Goal: Transaction & Acquisition: Book appointment/travel/reservation

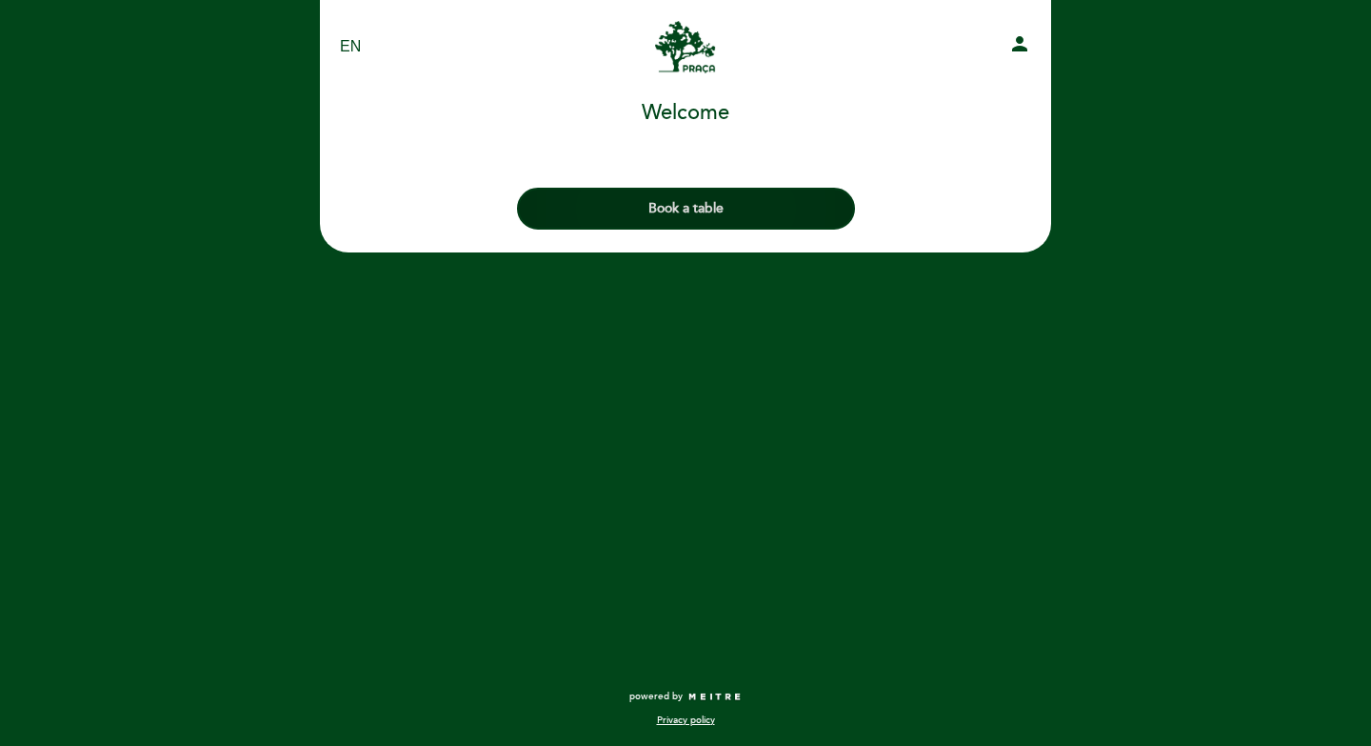
click at [646, 208] on button "Book a table" at bounding box center [686, 209] width 338 height 42
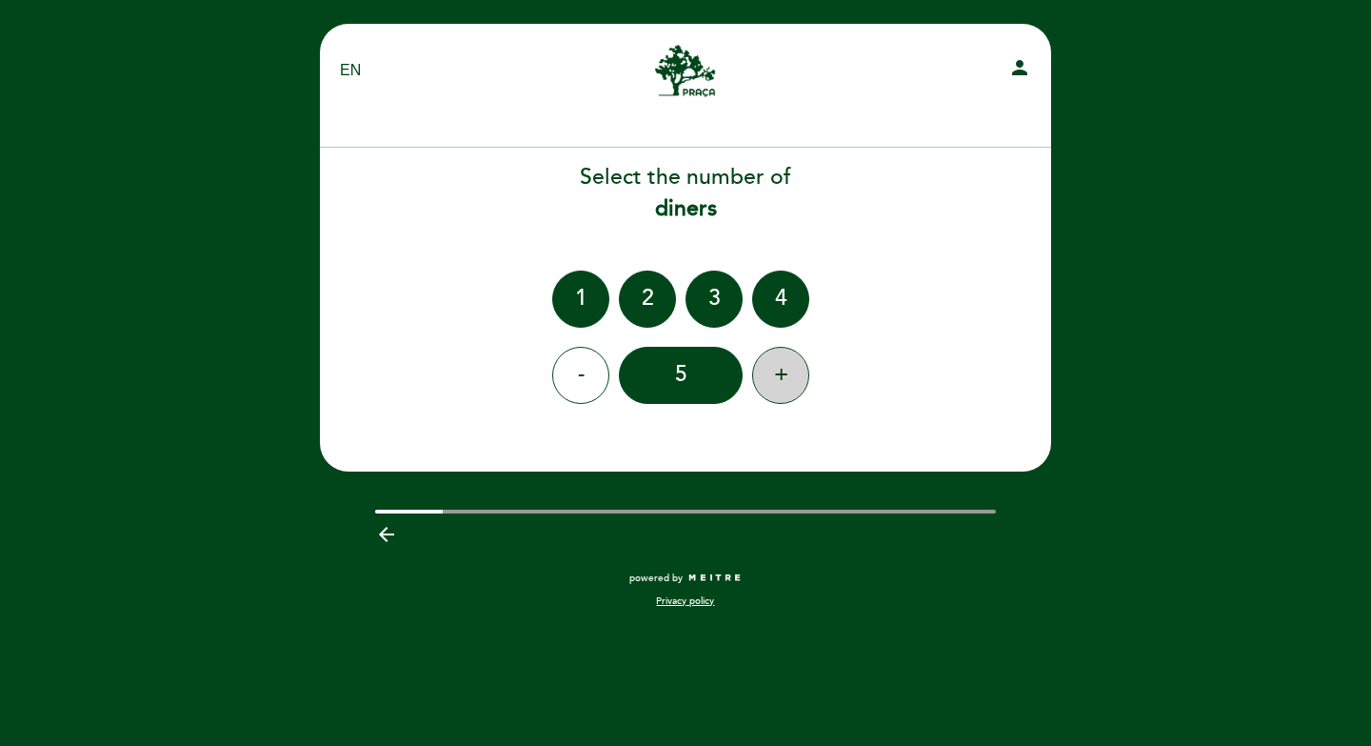
click at [776, 379] on div "+" at bounding box center [780, 375] width 57 height 57
click at [574, 377] on div "-" at bounding box center [580, 375] width 57 height 57
click at [1096, 427] on div "EN ES PT [GEOGRAPHIC_DATA] person Welcome Welcome, Change user Book a table Sel…" at bounding box center [685, 373] width 1371 height 746
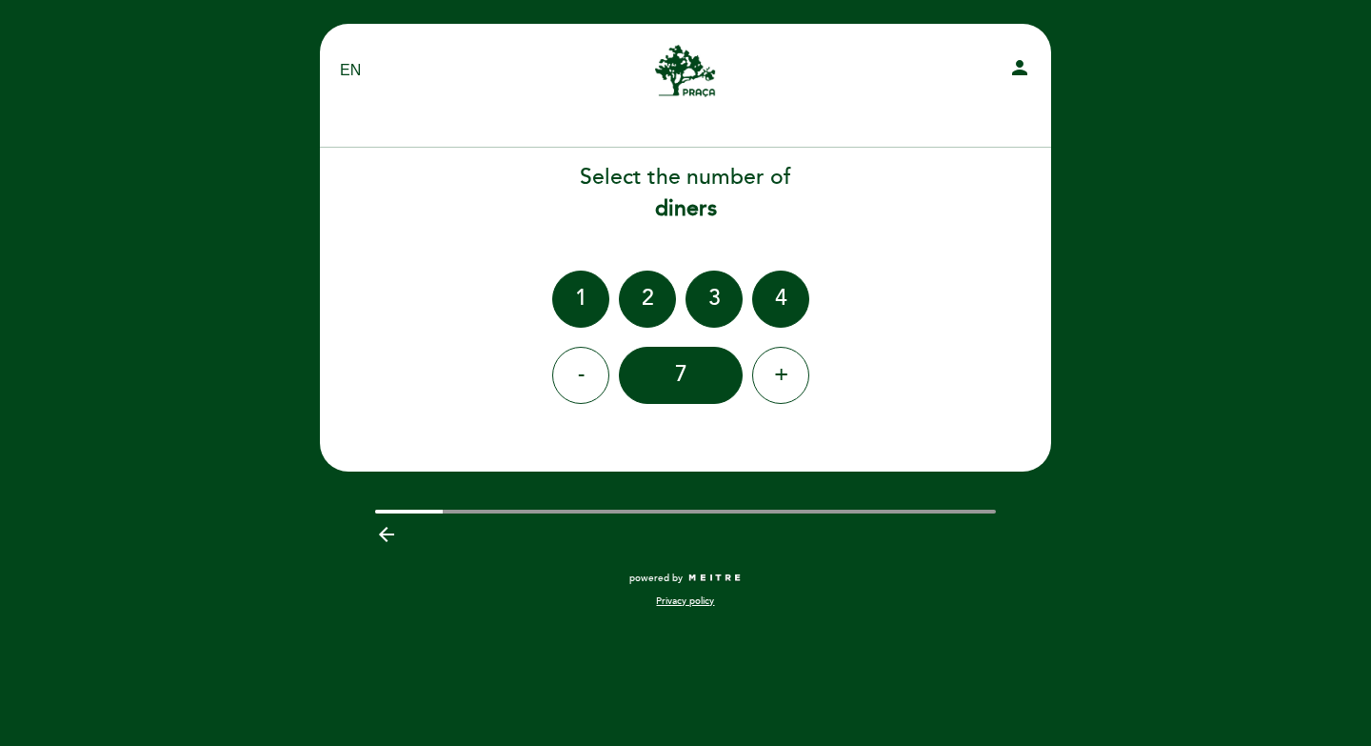
click at [252, 487] on div "EN ES PT [GEOGRAPHIC_DATA] person Welcome Welcome, Change user Book a table Sel…" at bounding box center [685, 373] width 1371 height 746
click at [1236, 76] on div "EN ES PT [GEOGRAPHIC_DATA] person Welcome Welcome, Change user Book a table Sel…" at bounding box center [685, 373] width 1371 height 746
click at [1021, 66] on icon "person" at bounding box center [1020, 67] width 23 height 23
